Goal: Information Seeking & Learning: Check status

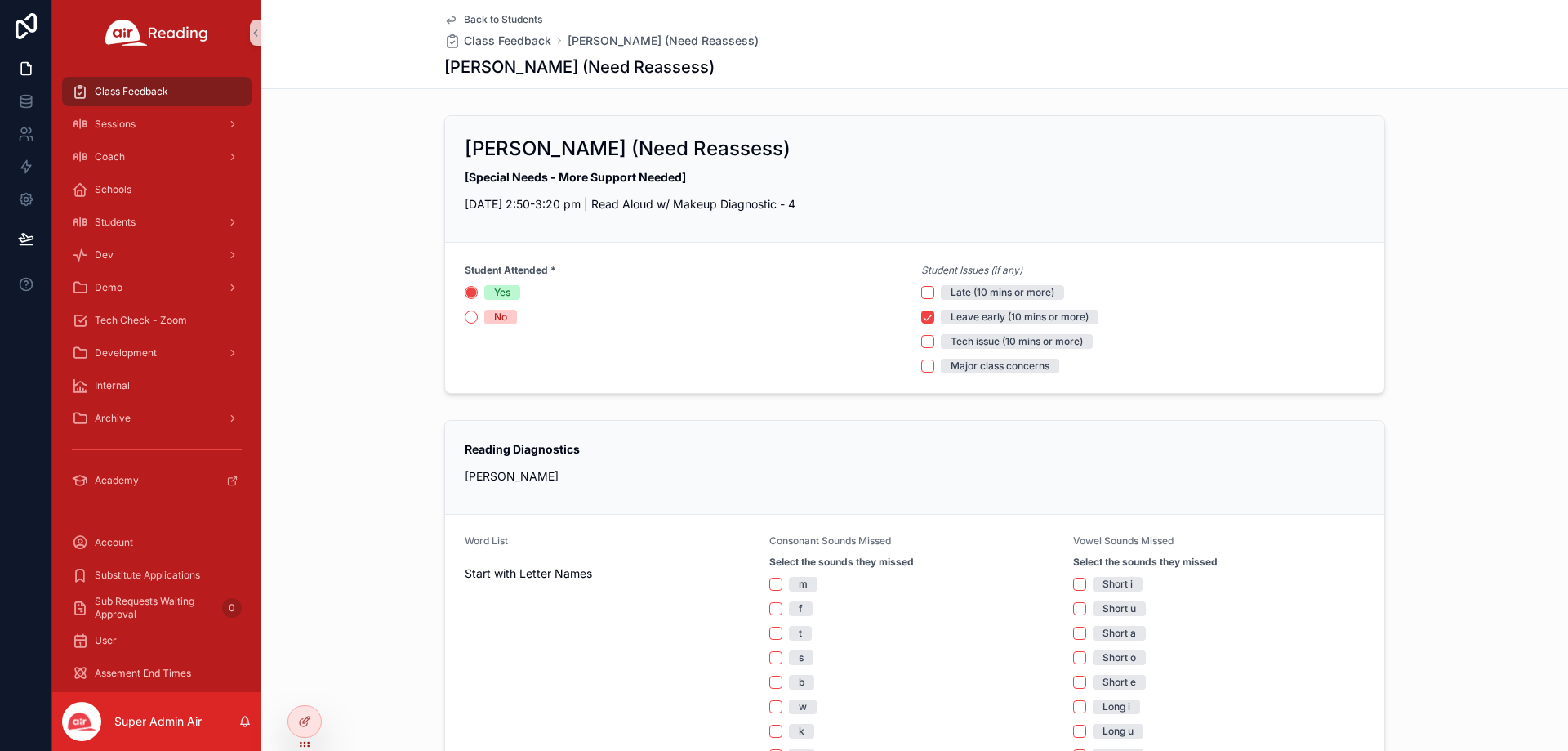
click at [490, 14] on span "Back to Students" at bounding box center [503, 20] width 79 height 13
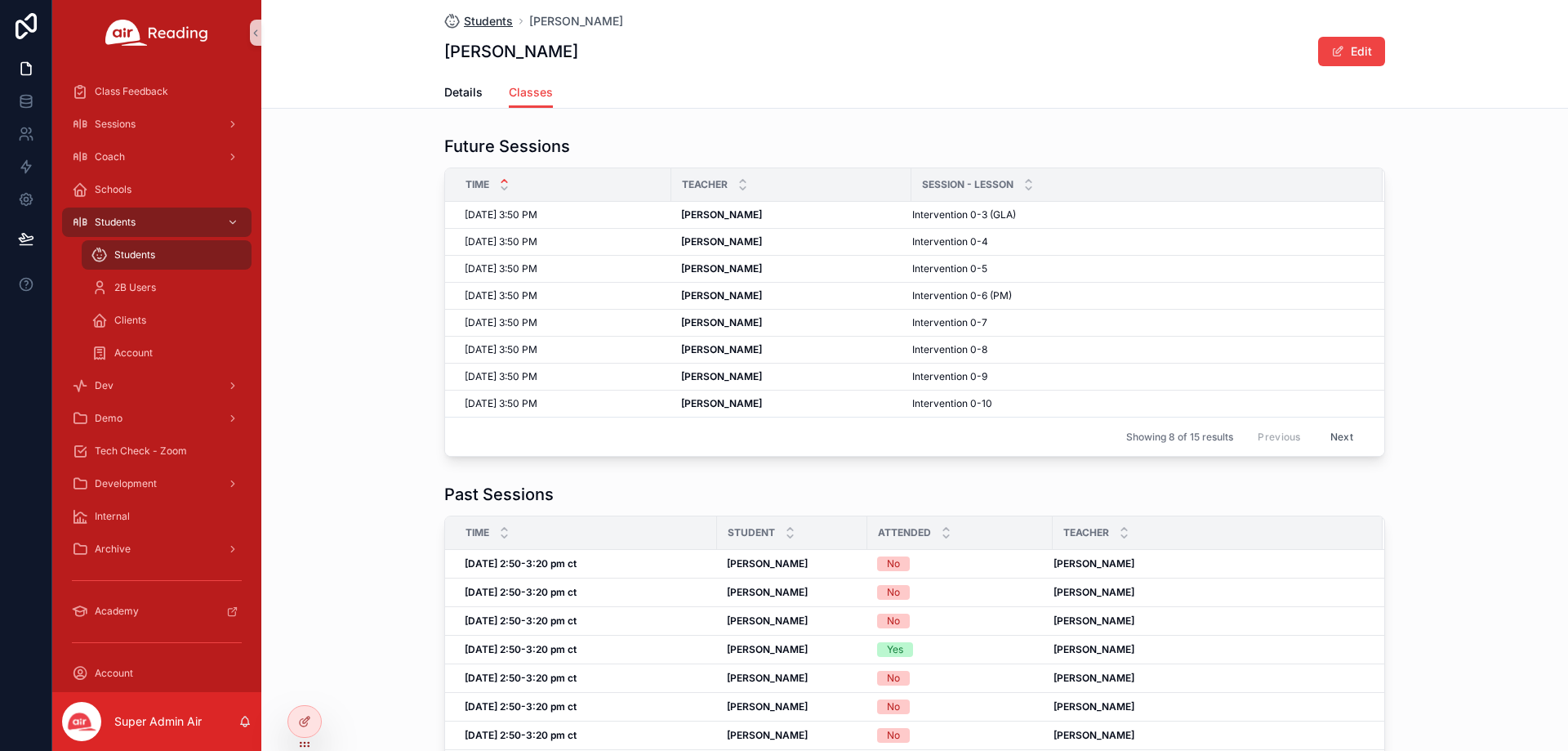
click at [474, 16] on span "Students" at bounding box center [488, 22] width 49 height 17
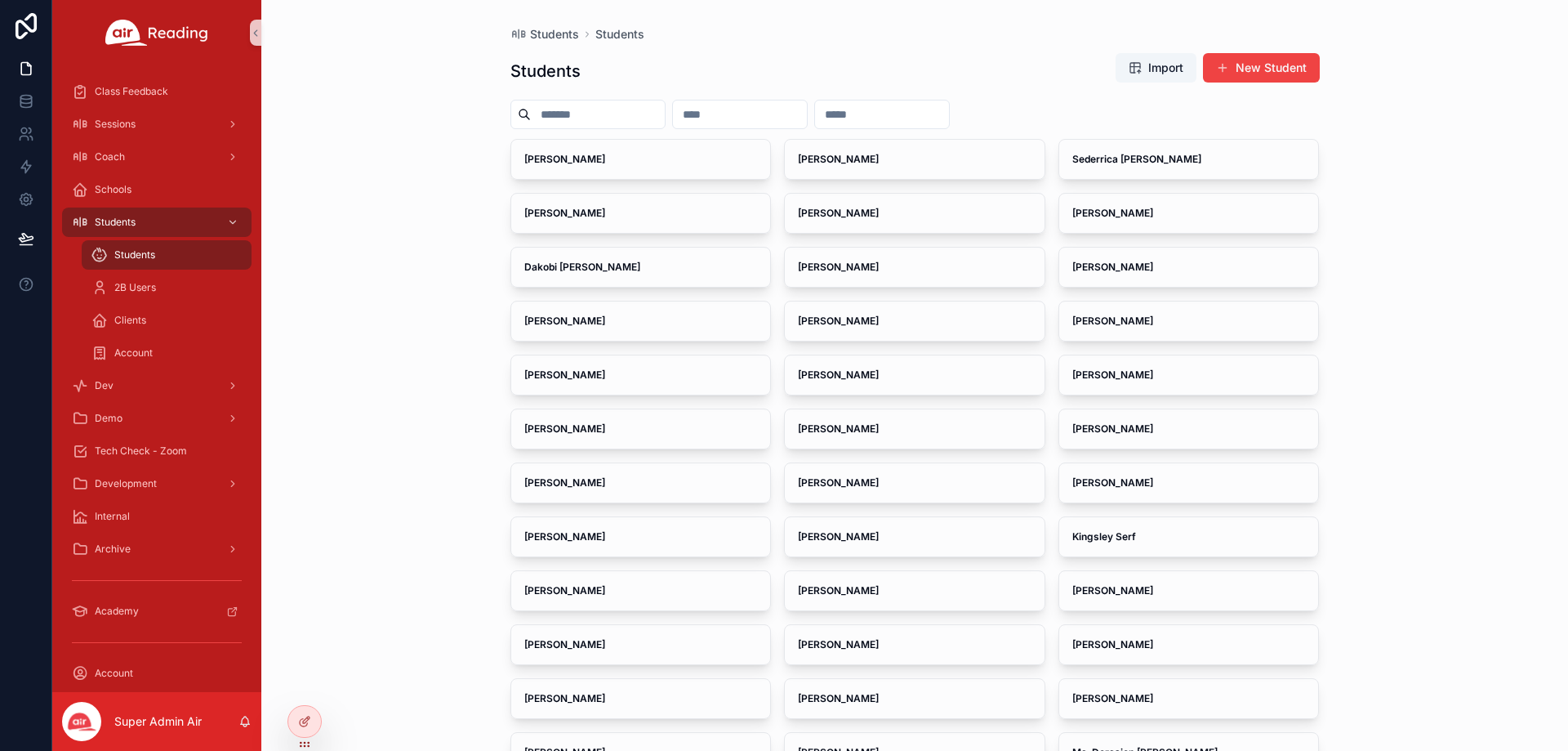
click at [806, 106] on input "text" at bounding box center [740, 114] width 134 height 23
paste input "**********"
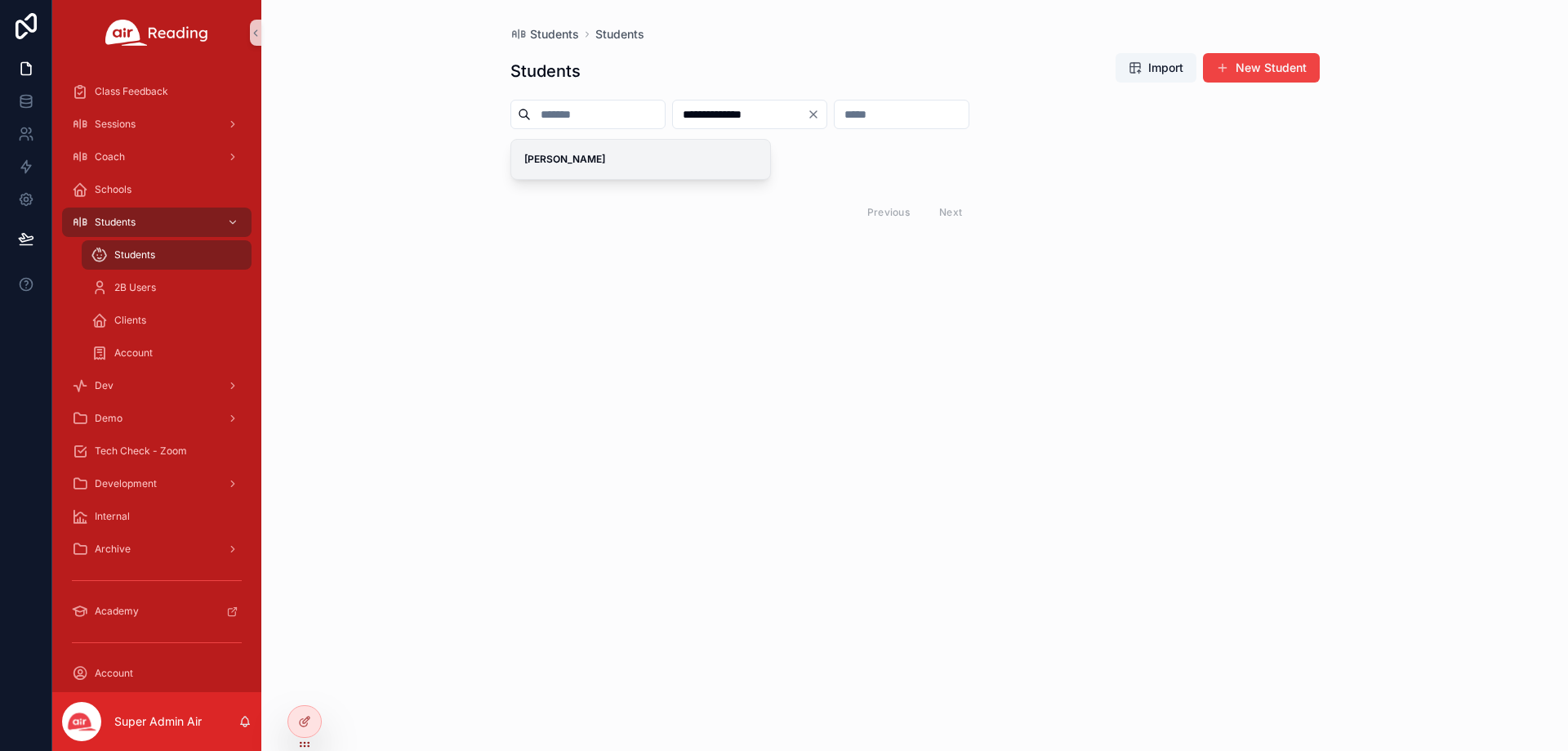
type input "**********"
click at [676, 165] on span "[PERSON_NAME]" at bounding box center [641, 160] width 233 height 13
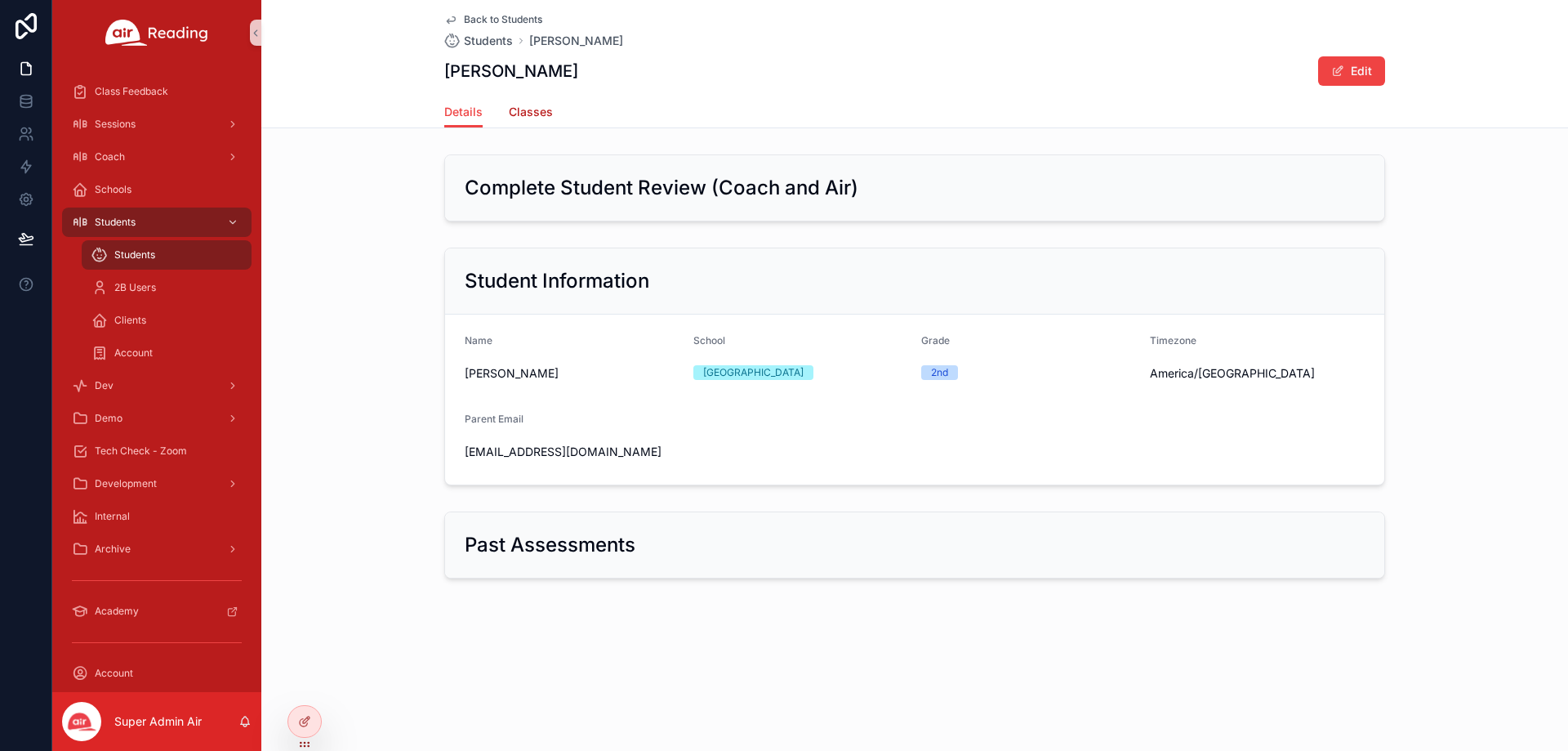
click at [538, 114] on span "Classes" at bounding box center [530, 112] width 44 height 17
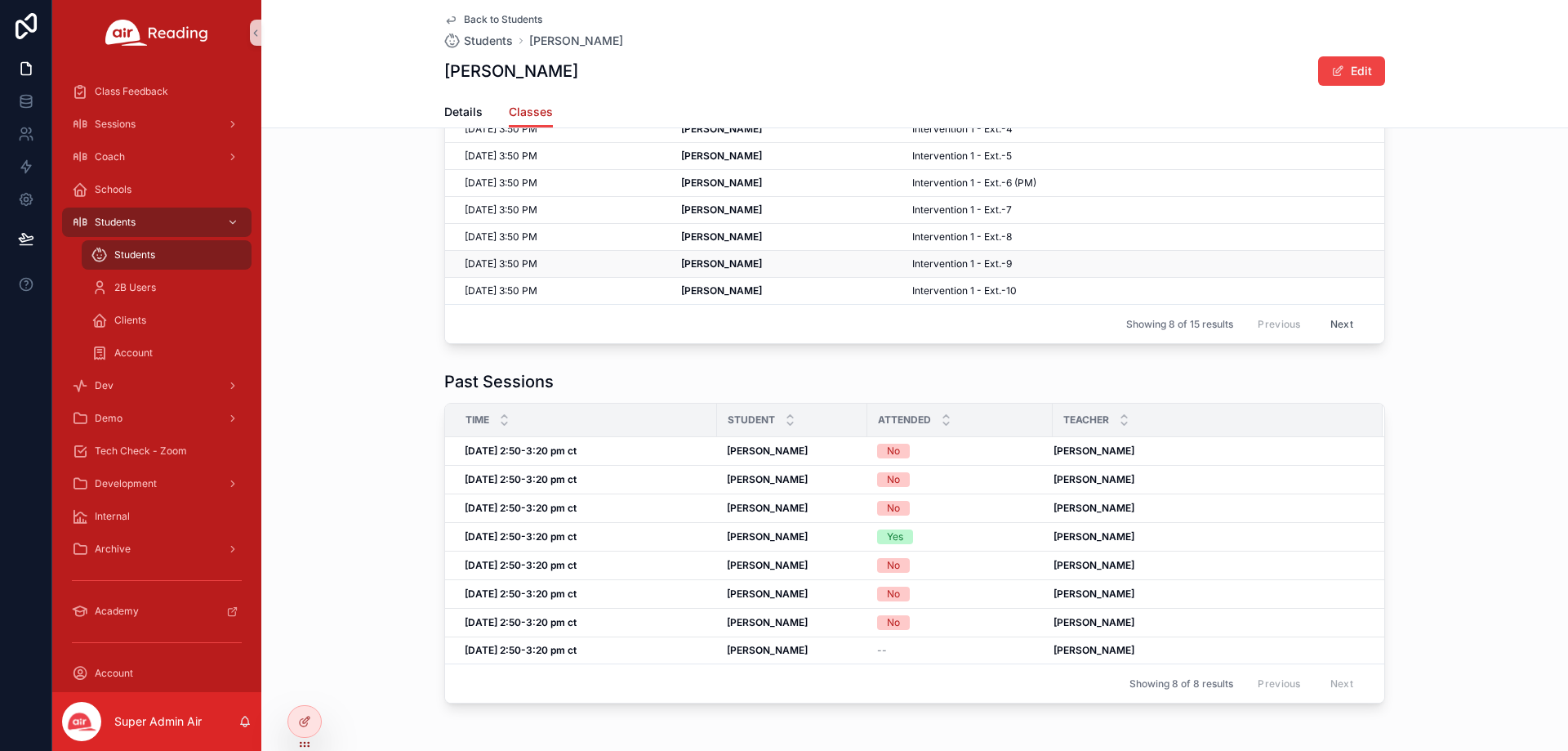
scroll to position [164, 0]
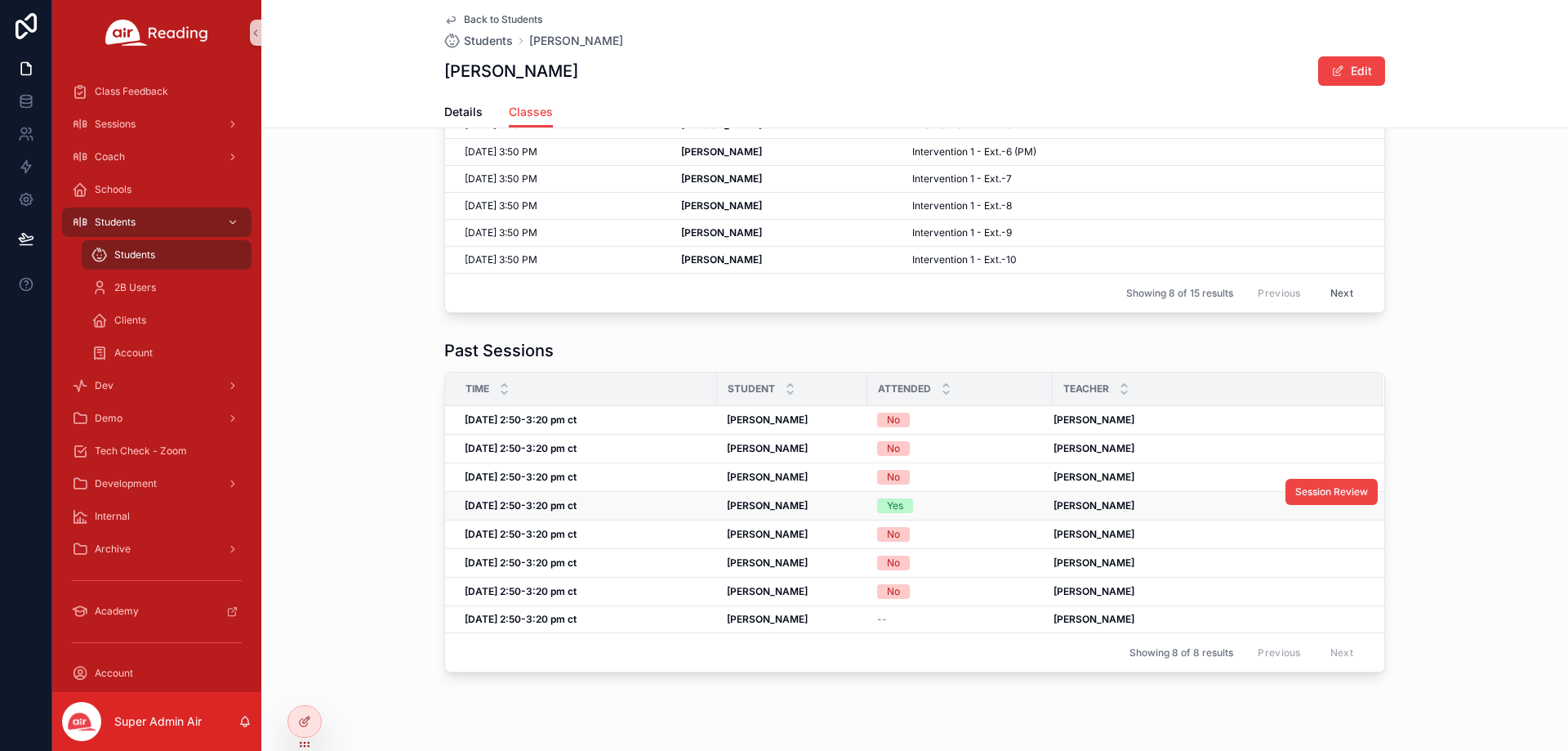
click at [835, 505] on div "[PERSON_NAME] [PERSON_NAME]" at bounding box center [792, 505] width 131 height 13
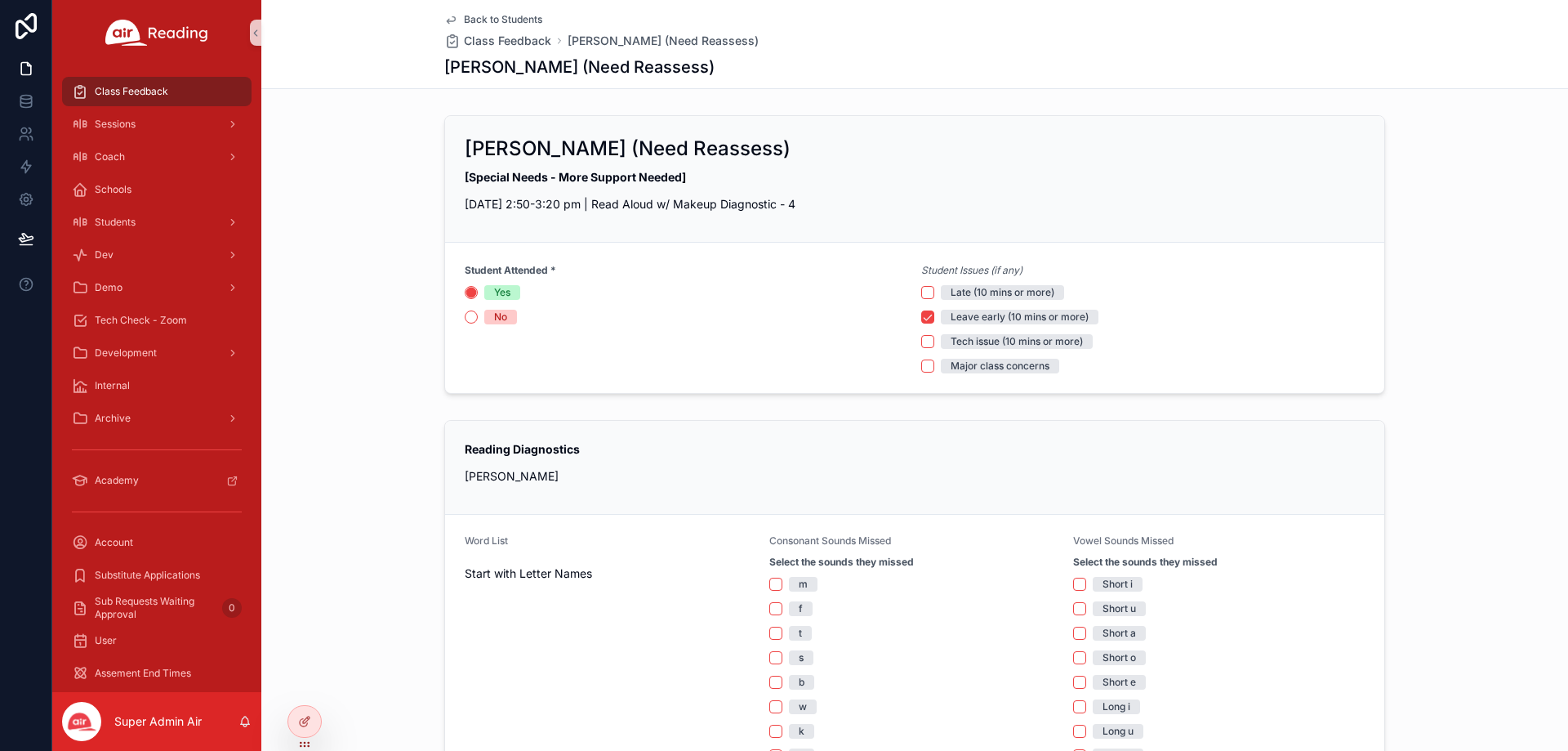
drag, startPoint x: 465, startPoint y: 7, endPoint x: 466, endPoint y: 16, distance: 9.1
click at [465, 7] on div "Back to Students Class Feedback [PERSON_NAME] (Need Reassess) [PERSON_NAME] (Ne…" at bounding box center [915, 44] width 941 height 88
click at [471, 22] on span "Back to Students" at bounding box center [503, 20] width 79 height 13
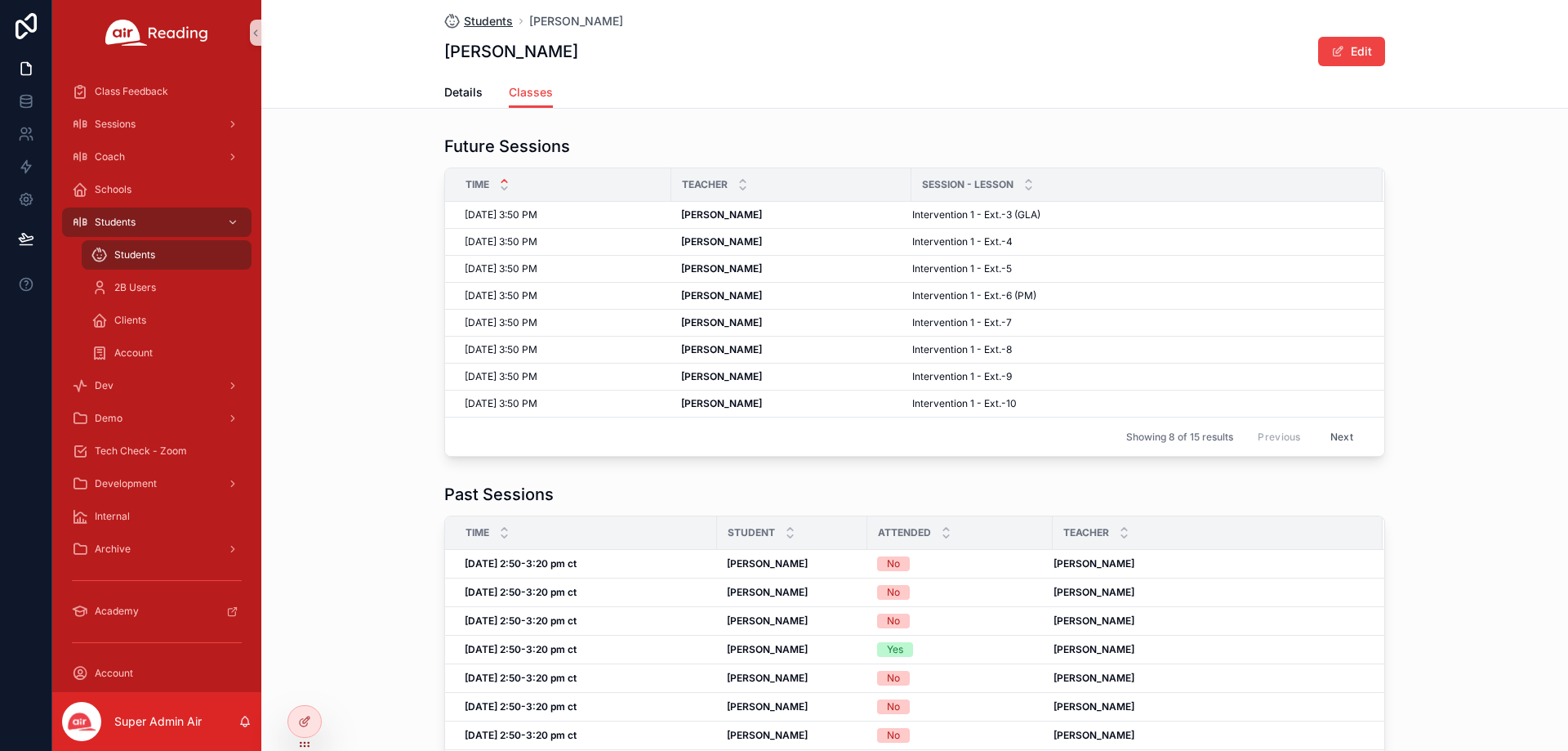
click at [477, 20] on span "Students" at bounding box center [488, 22] width 49 height 17
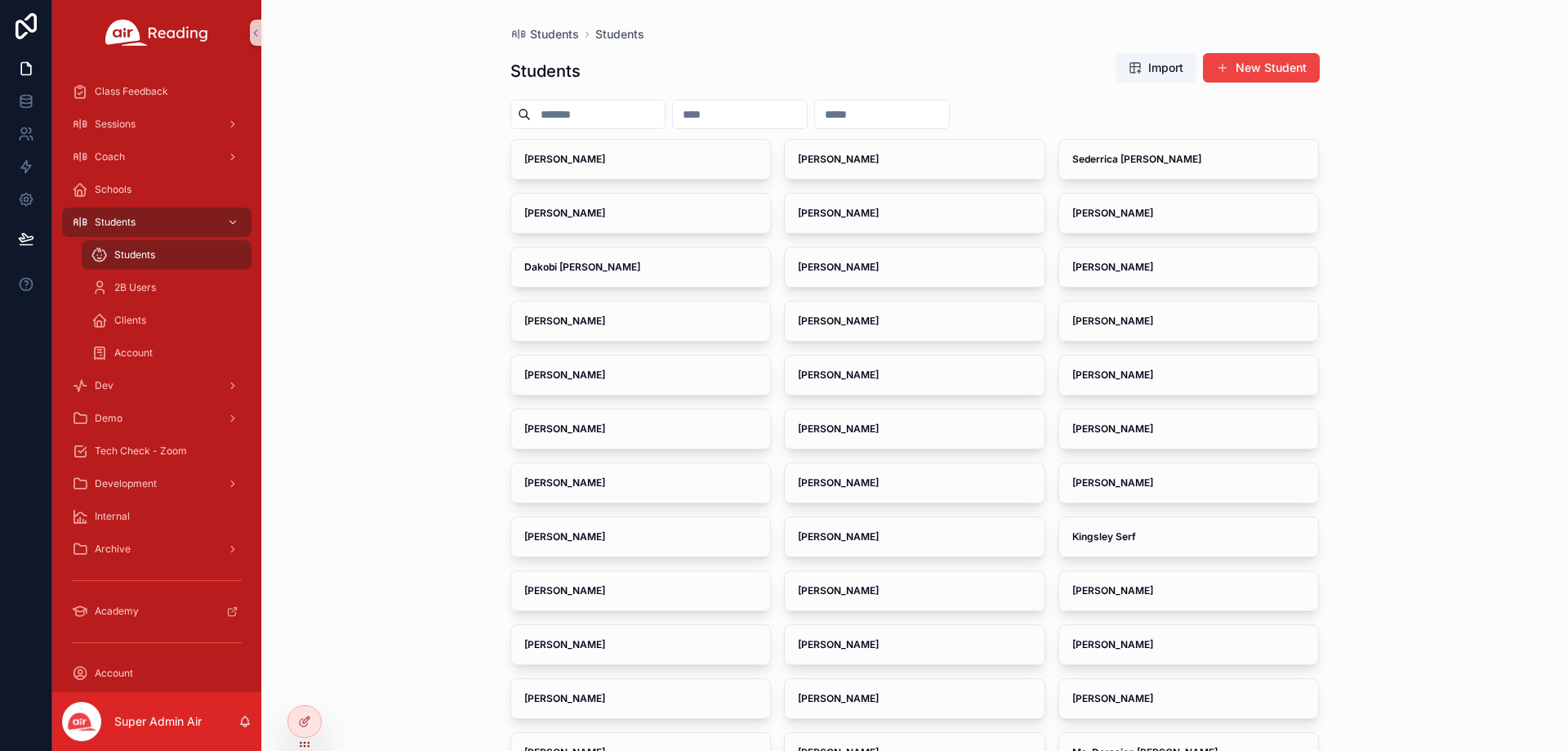
click at [796, 109] on input "text" at bounding box center [740, 114] width 134 height 23
paste input "**********"
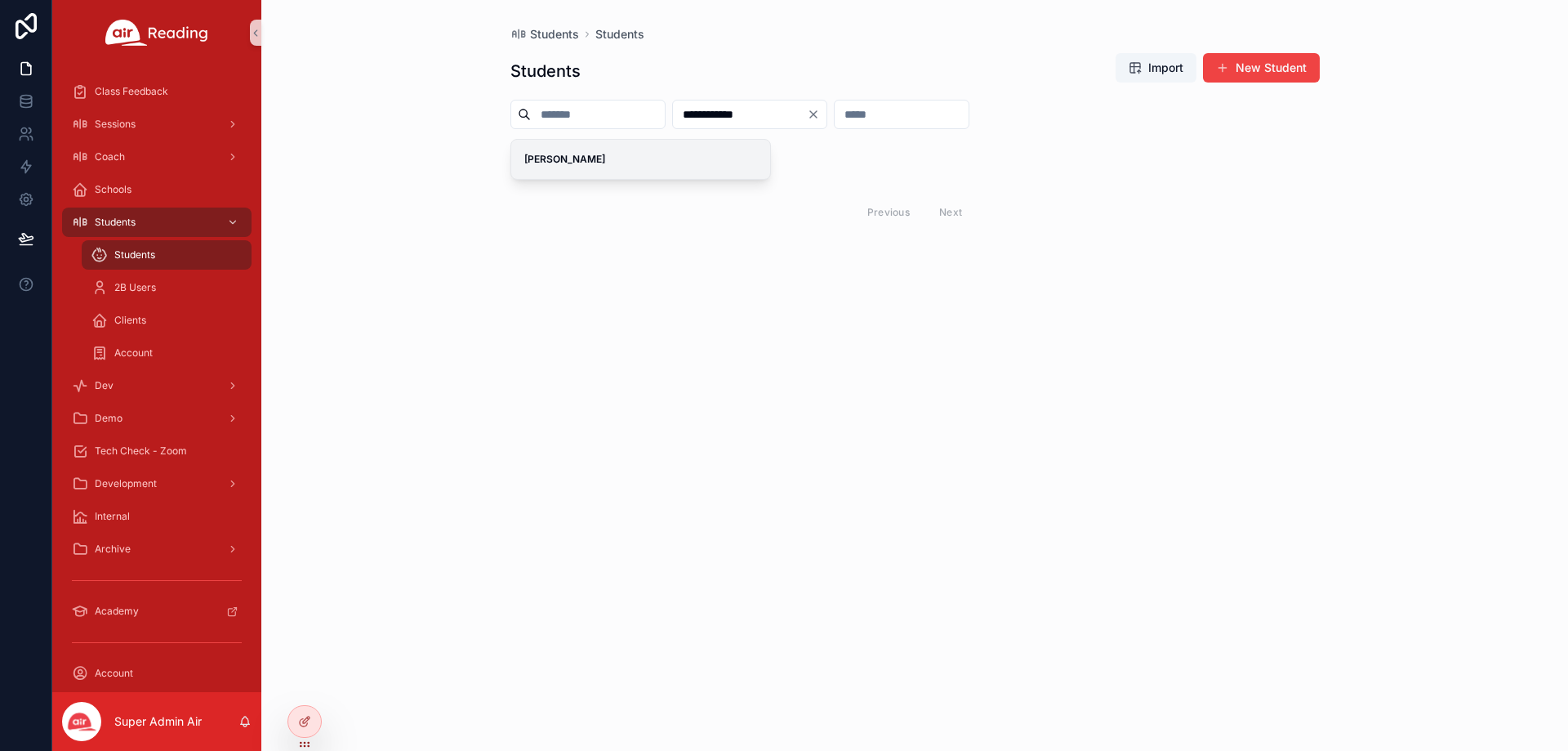
type input "**********"
click at [632, 170] on div "[PERSON_NAME]" at bounding box center [641, 159] width 260 height 39
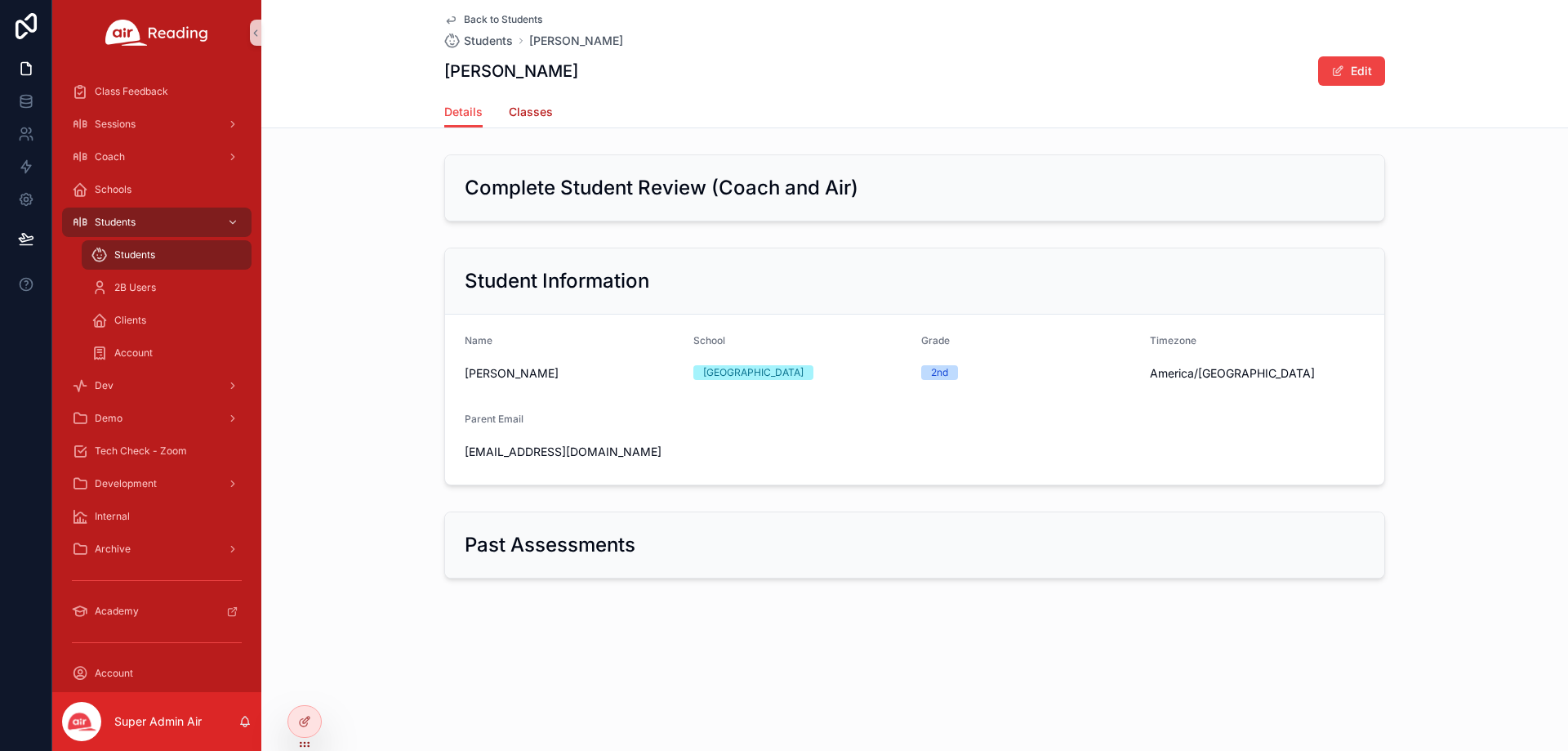
click at [514, 112] on span "Classes" at bounding box center [530, 112] width 44 height 17
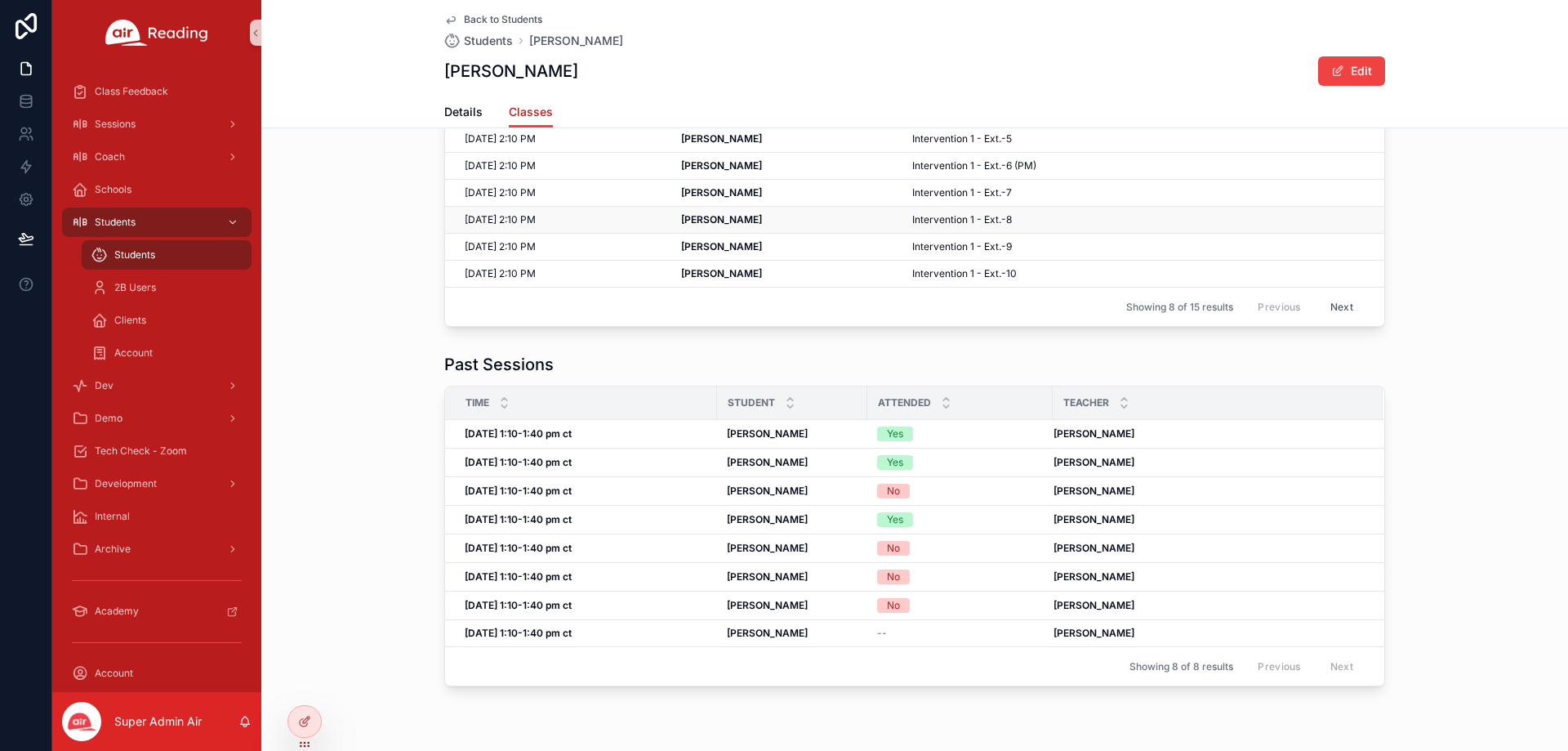
scroll to position [164, 0]
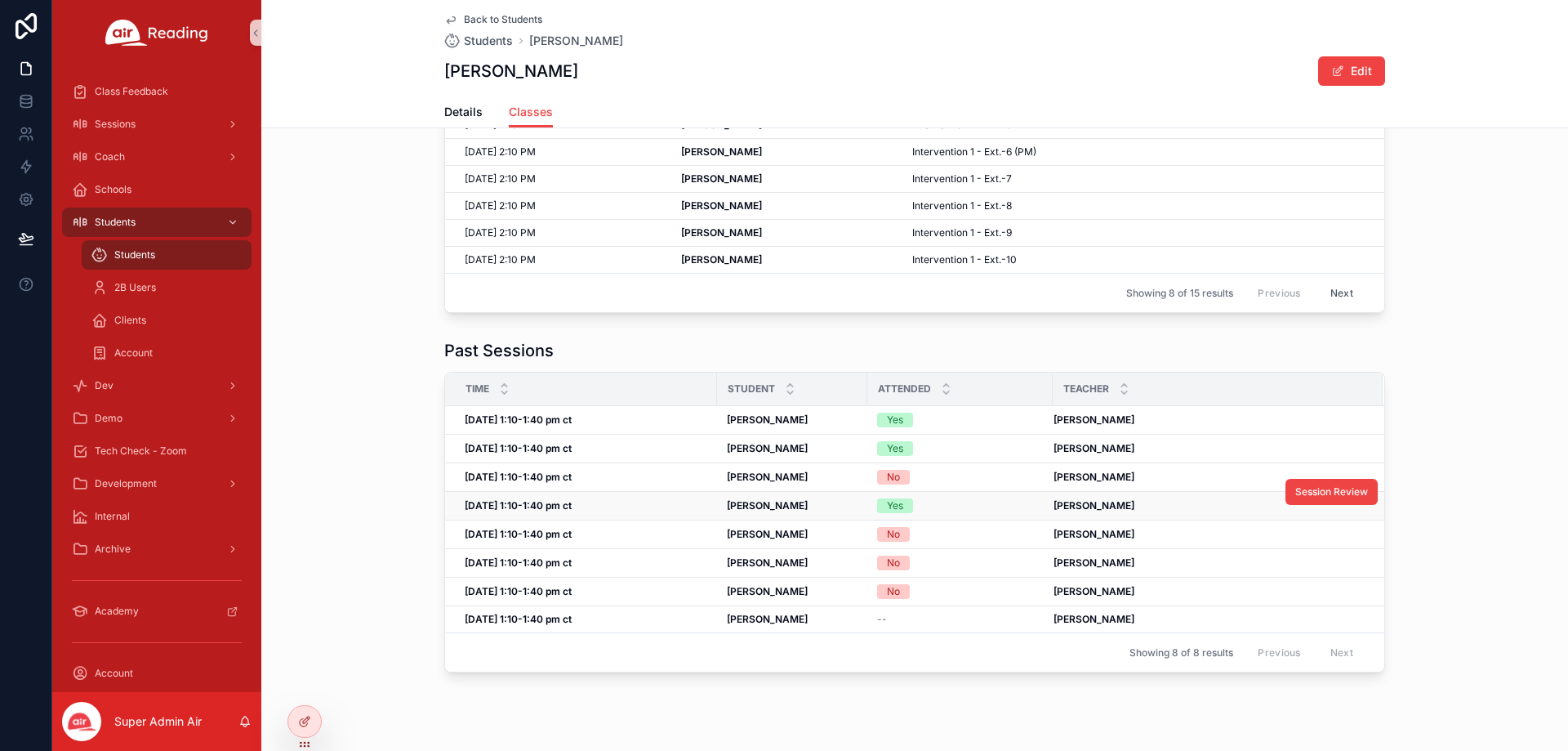
click at [570, 504] on strong "[DATE] 1:10-1:40 pm ct" at bounding box center [518, 505] width 107 height 12
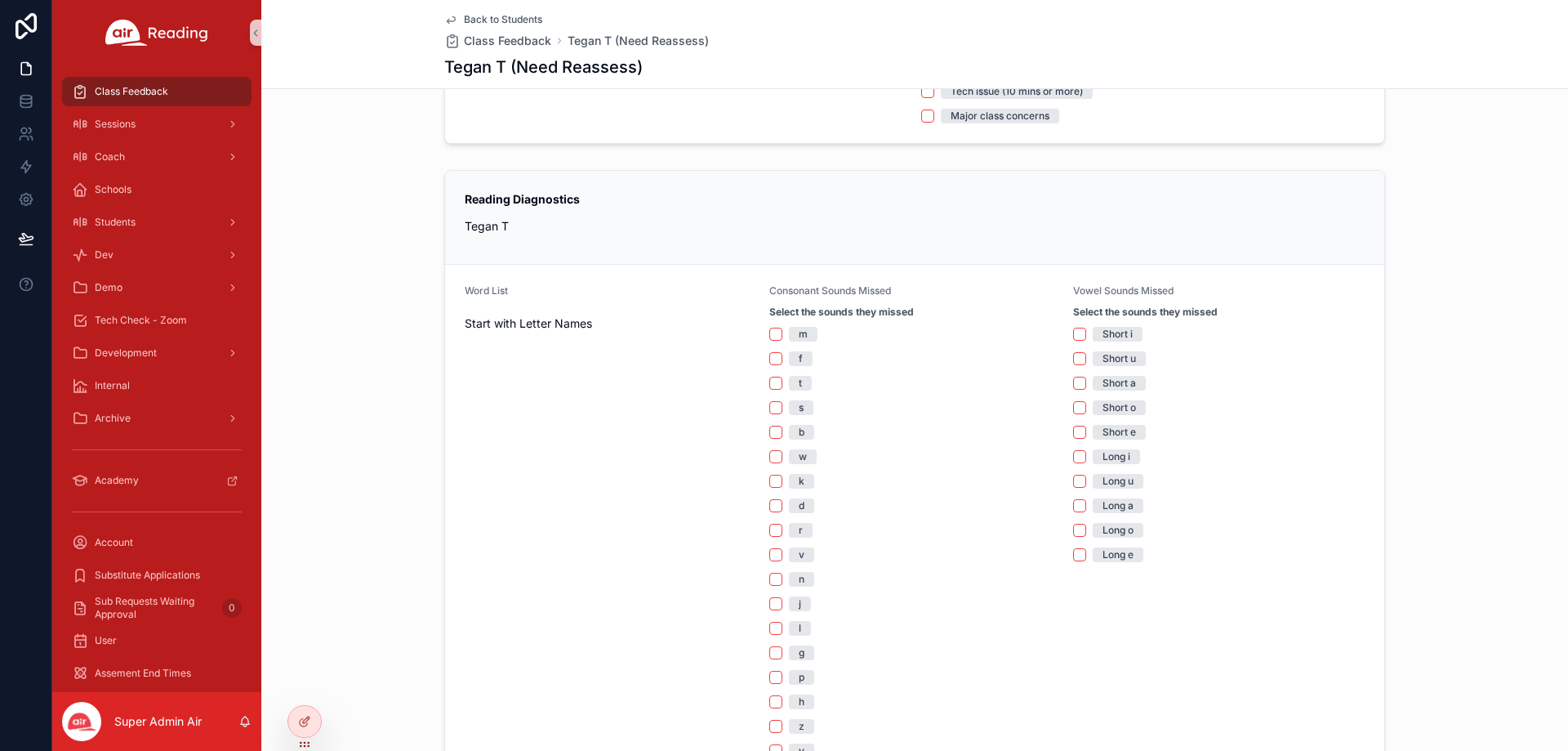
scroll to position [245, 0]
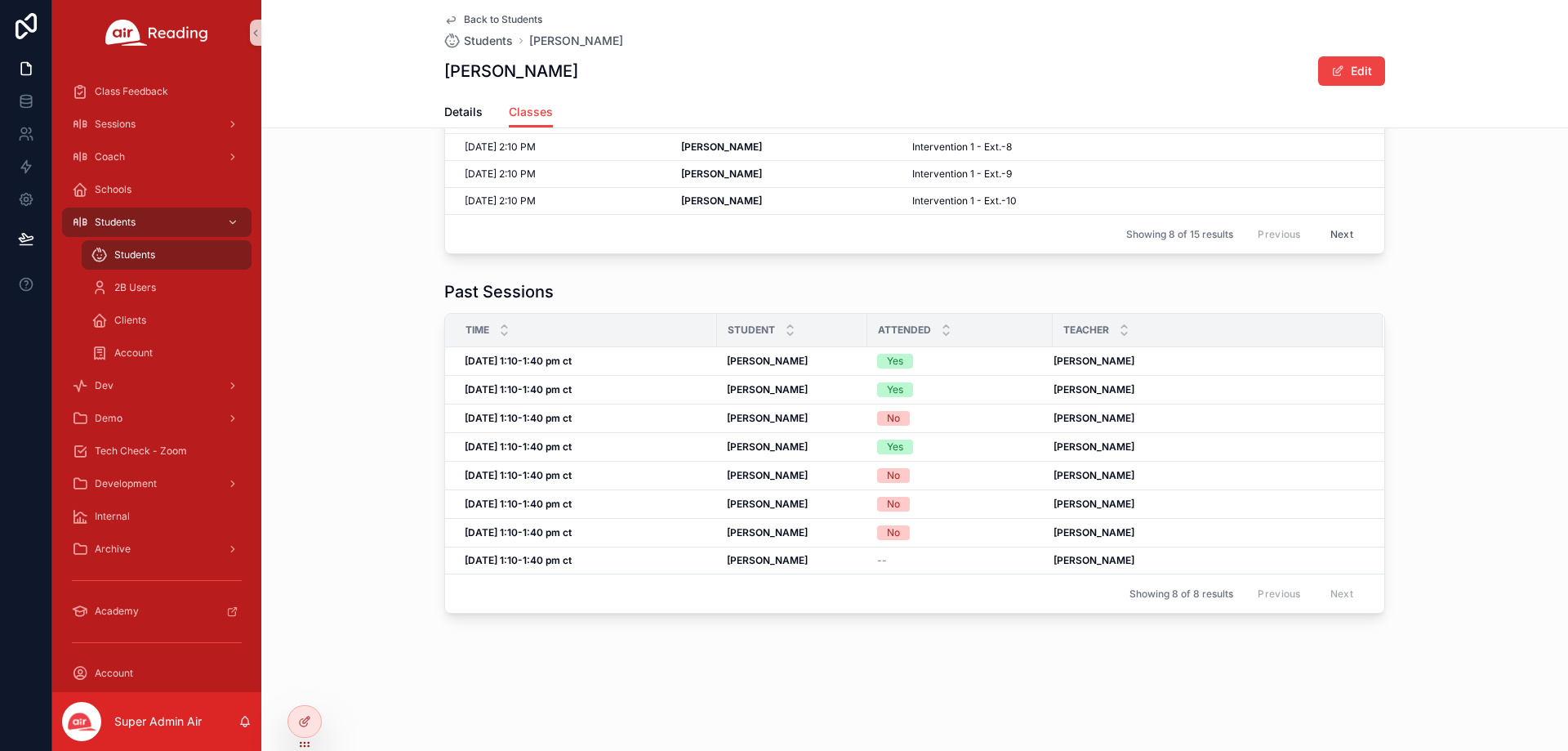
scroll to position [222, 0]
